Goal: Transaction & Acquisition: Purchase product/service

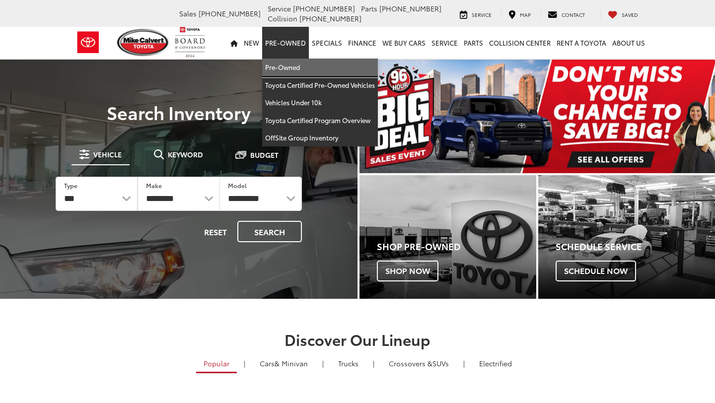
click at [286, 65] on link "Pre-Owned" at bounding box center [320, 68] width 116 height 18
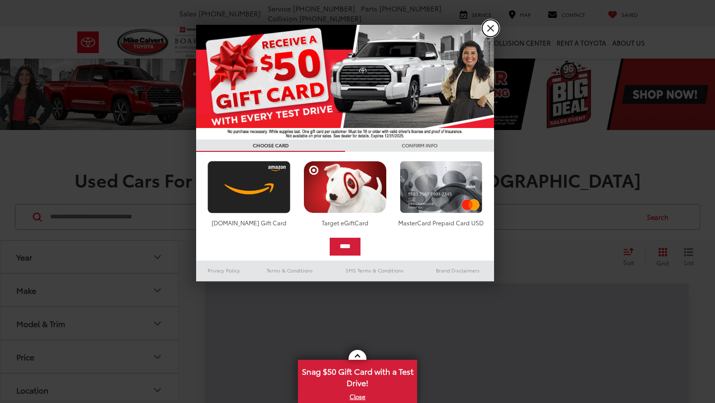
click at [491, 28] on link "X" at bounding box center [490, 28] width 17 height 17
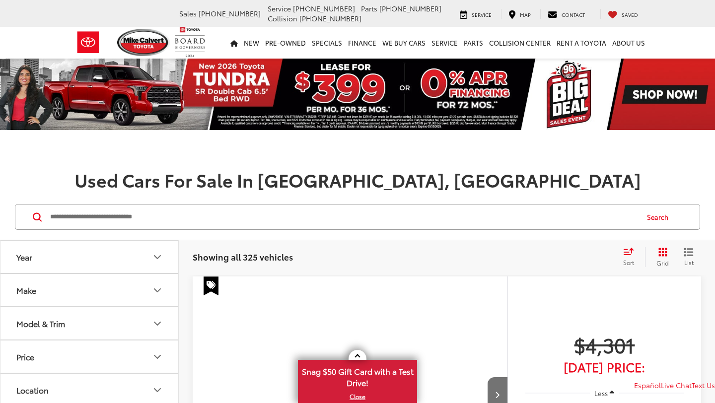
click at [87, 274] on button "Make" at bounding box center [89, 290] width 179 height 32
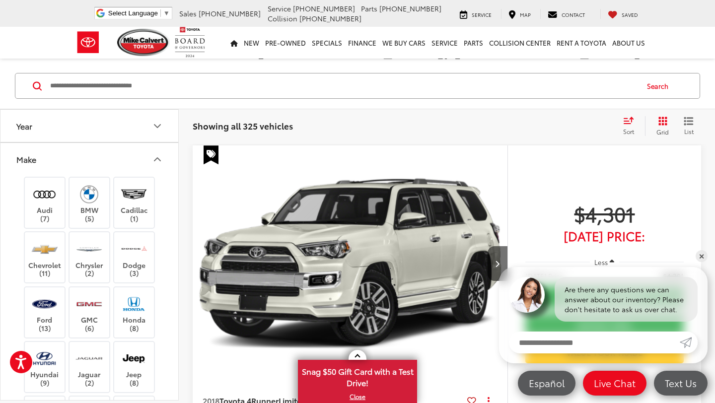
click at [138, 157] on button "Make" at bounding box center [89, 159] width 179 height 32
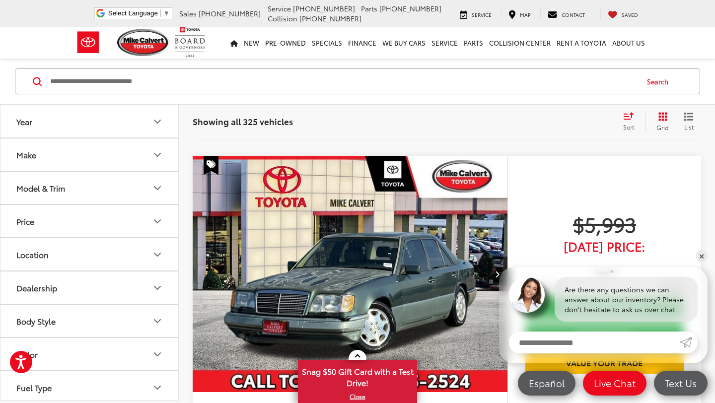
scroll to position [438, 0]
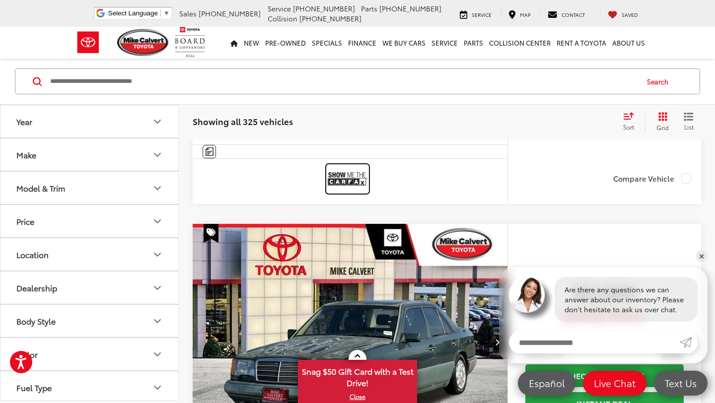
click at [346, 181] on img at bounding box center [348, 179] width 40 height 26
